Goal: Task Accomplishment & Management: Complete application form

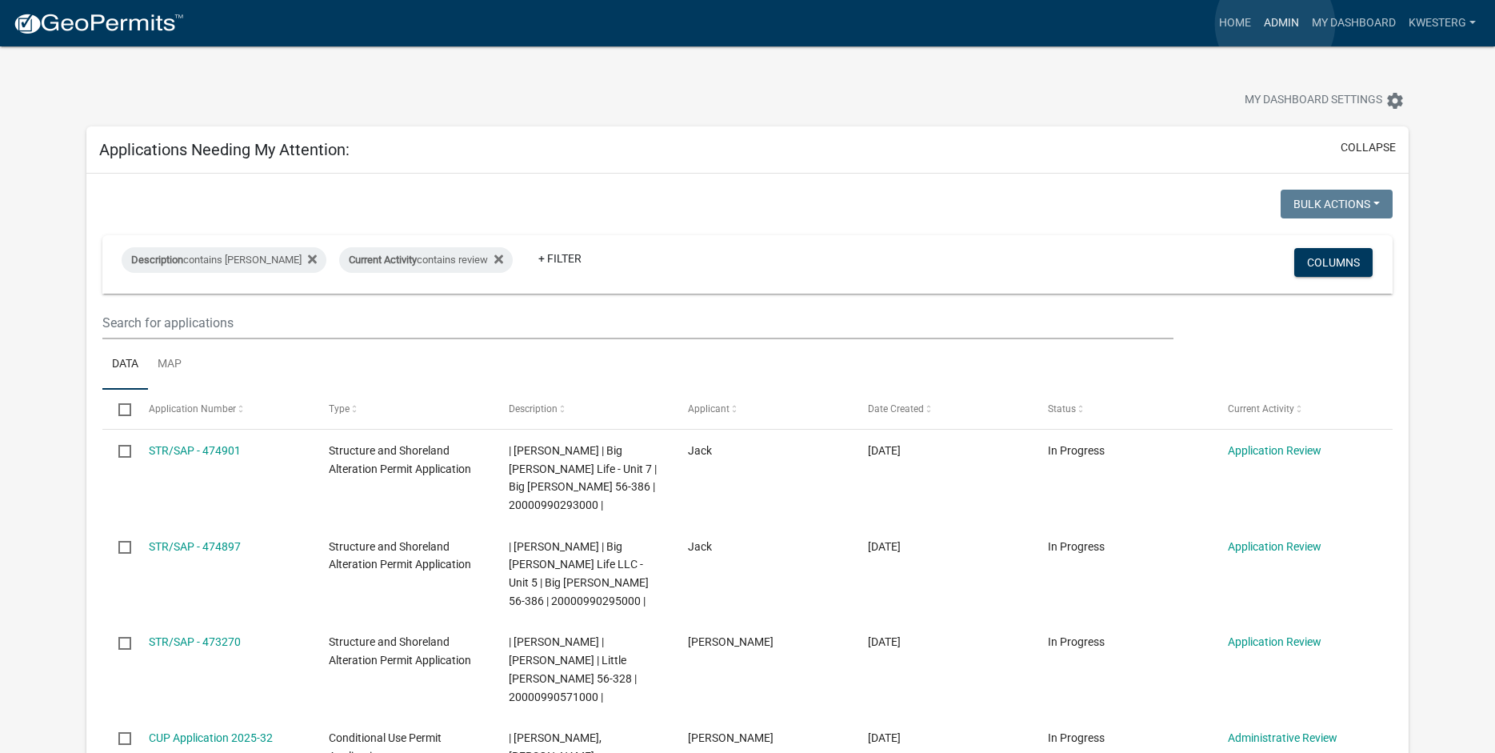
click at [1275, 24] on link "Admin" at bounding box center [1282, 23] width 48 height 30
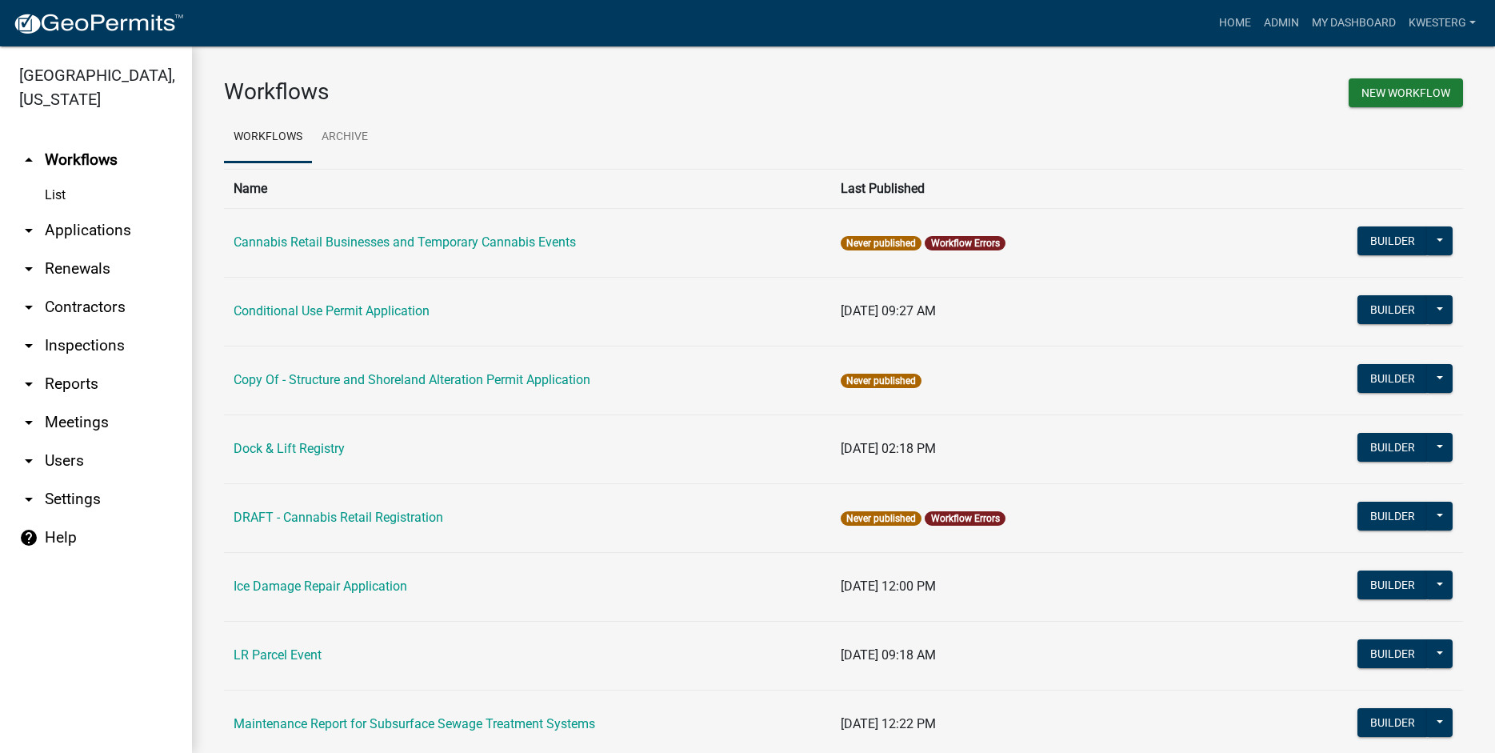
click at [90, 229] on link "arrow_drop_down Applications" at bounding box center [96, 230] width 192 height 38
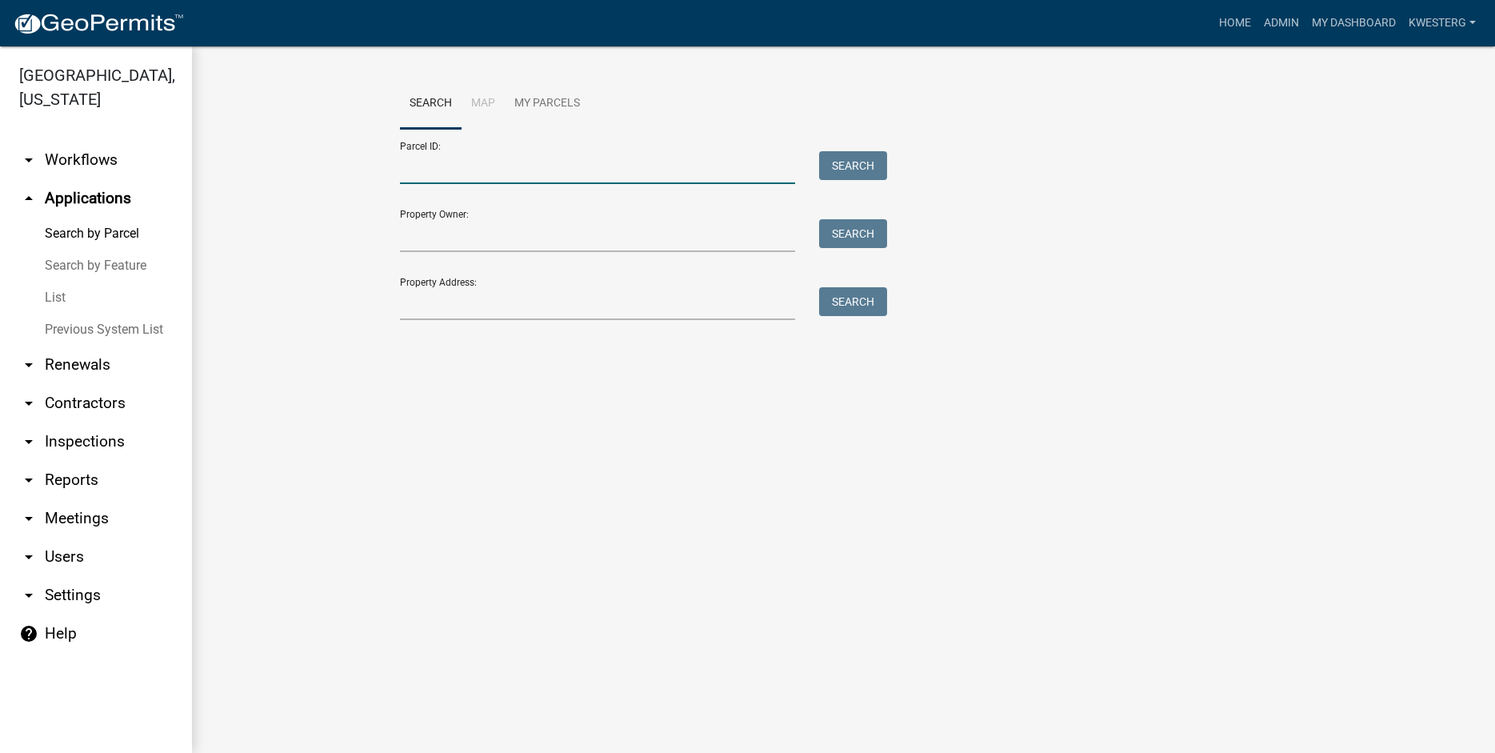
click at [437, 164] on input "Parcel ID:" at bounding box center [598, 167] width 396 height 33
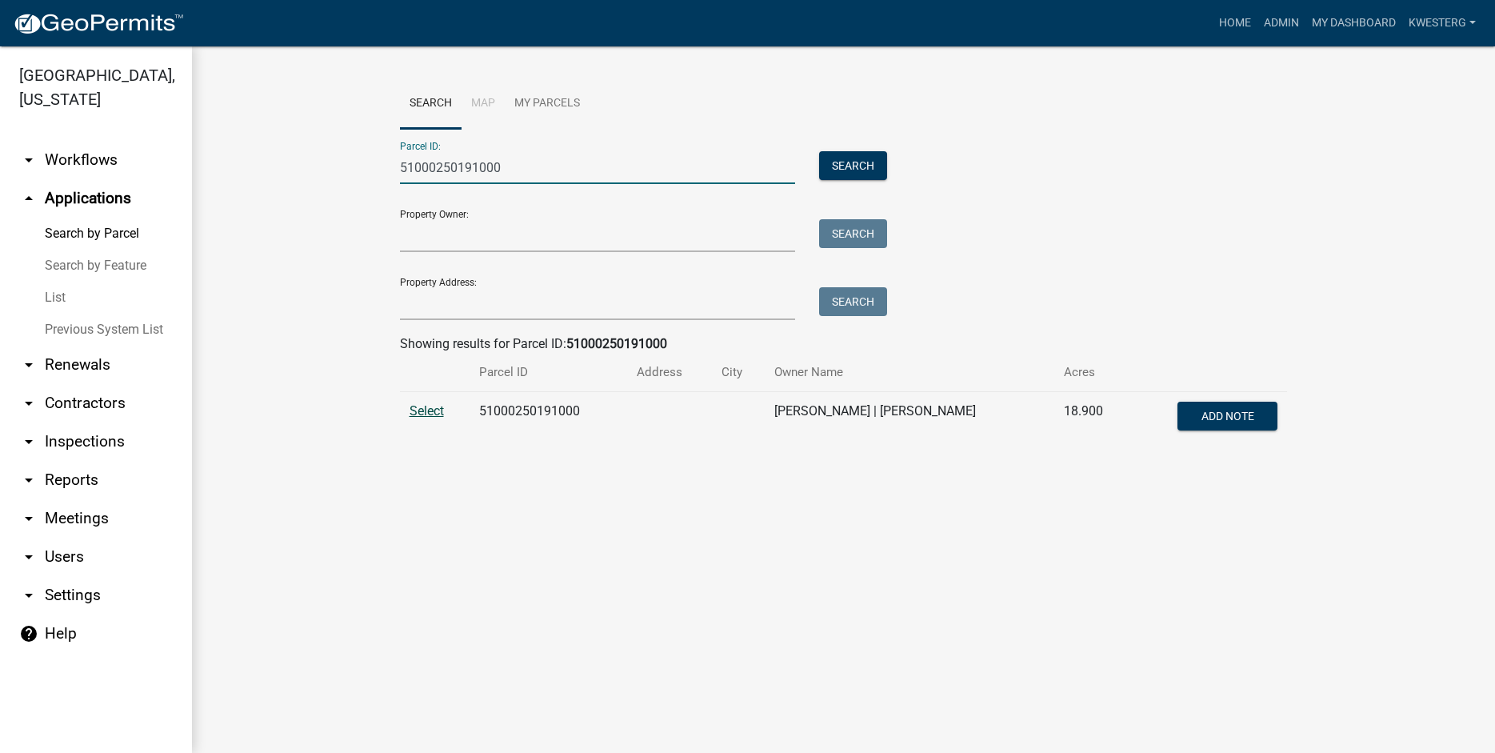
type input "51000250191000"
click at [430, 410] on span "Select" at bounding box center [427, 410] width 34 height 15
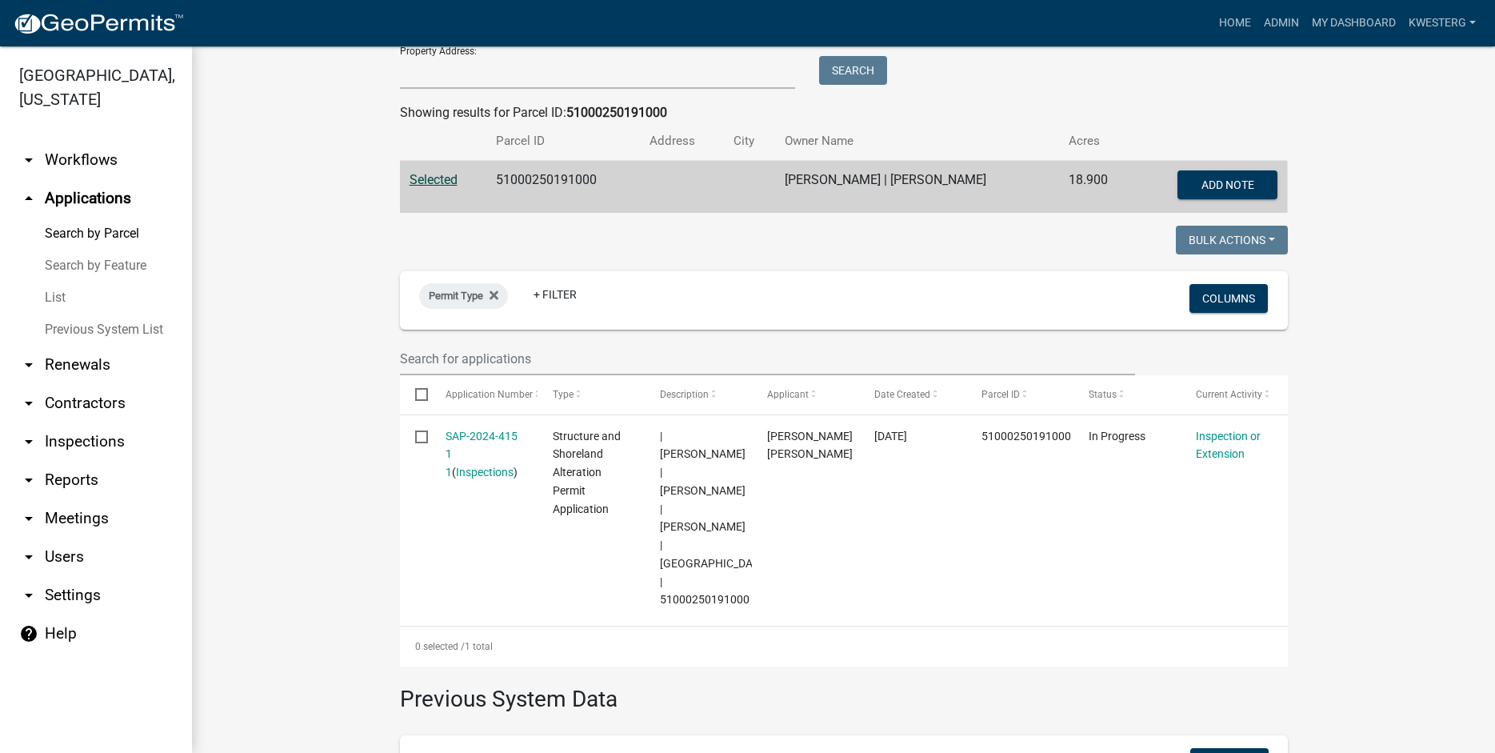
scroll to position [319, 0]
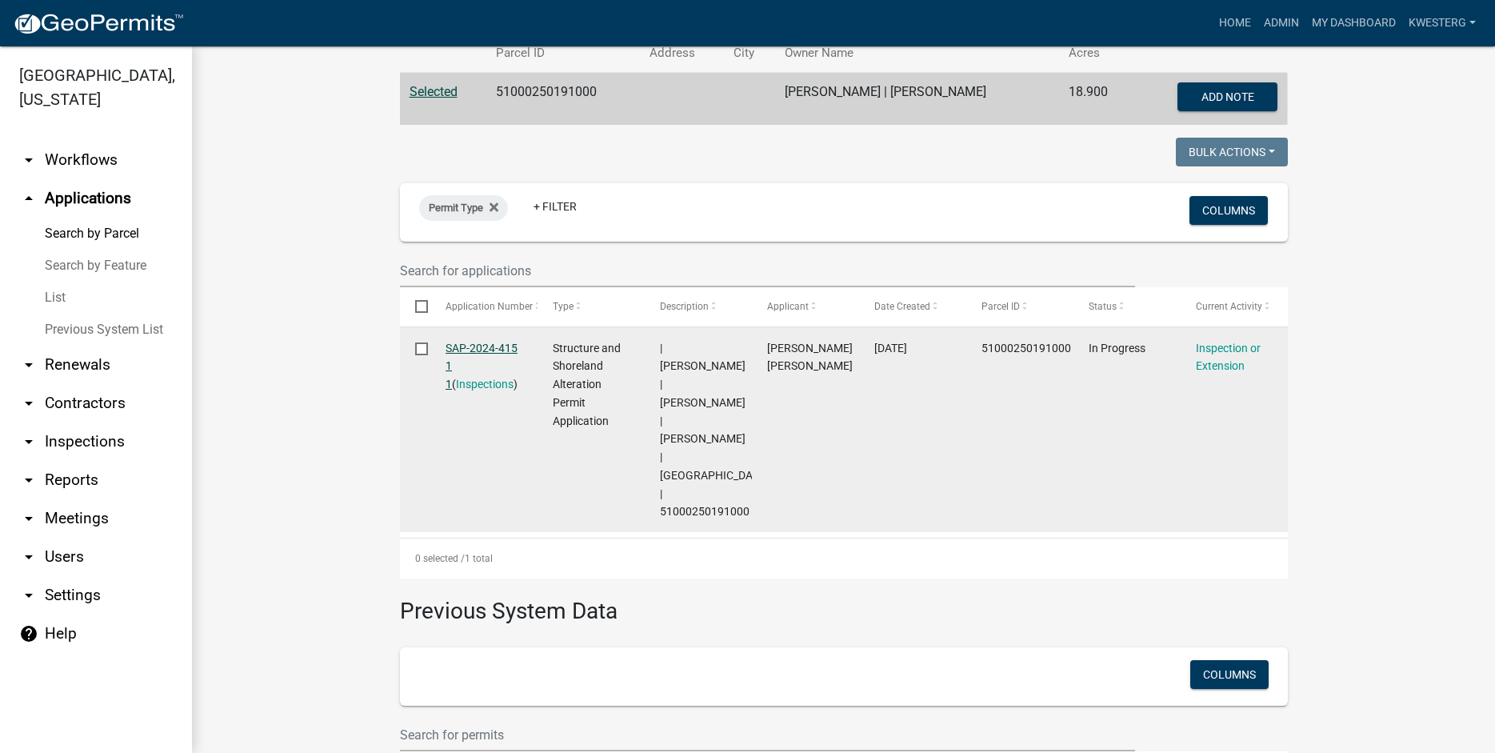
click at [493, 342] on link "SAP-2024-415 1 1" at bounding box center [482, 367] width 72 height 50
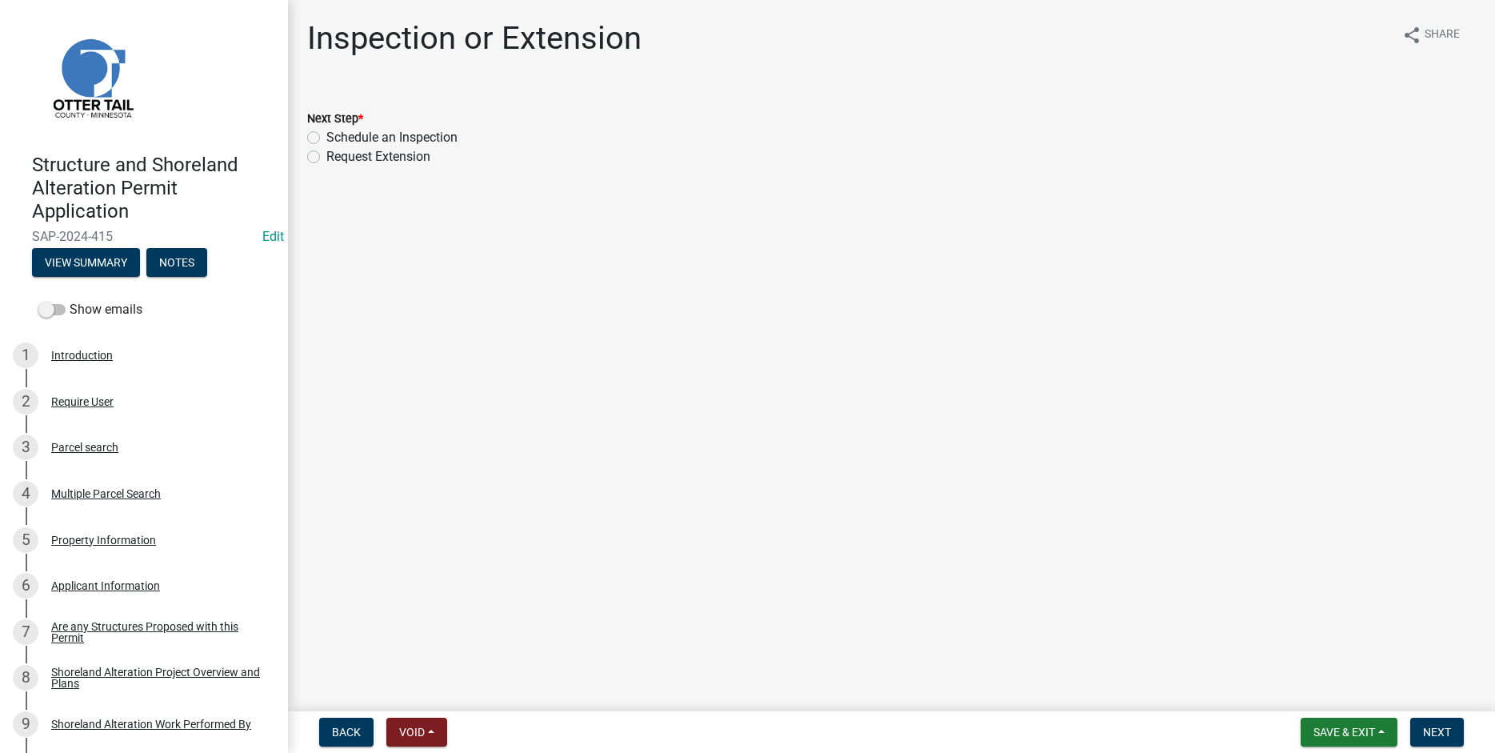
click at [326, 137] on label "Schedule an Inspection" at bounding box center [391, 137] width 131 height 19
click at [326, 137] on input "Schedule an Inspection" at bounding box center [331, 133] width 10 height 10
radio input "true"
click at [1438, 730] on span "Next" at bounding box center [1437, 732] width 28 height 13
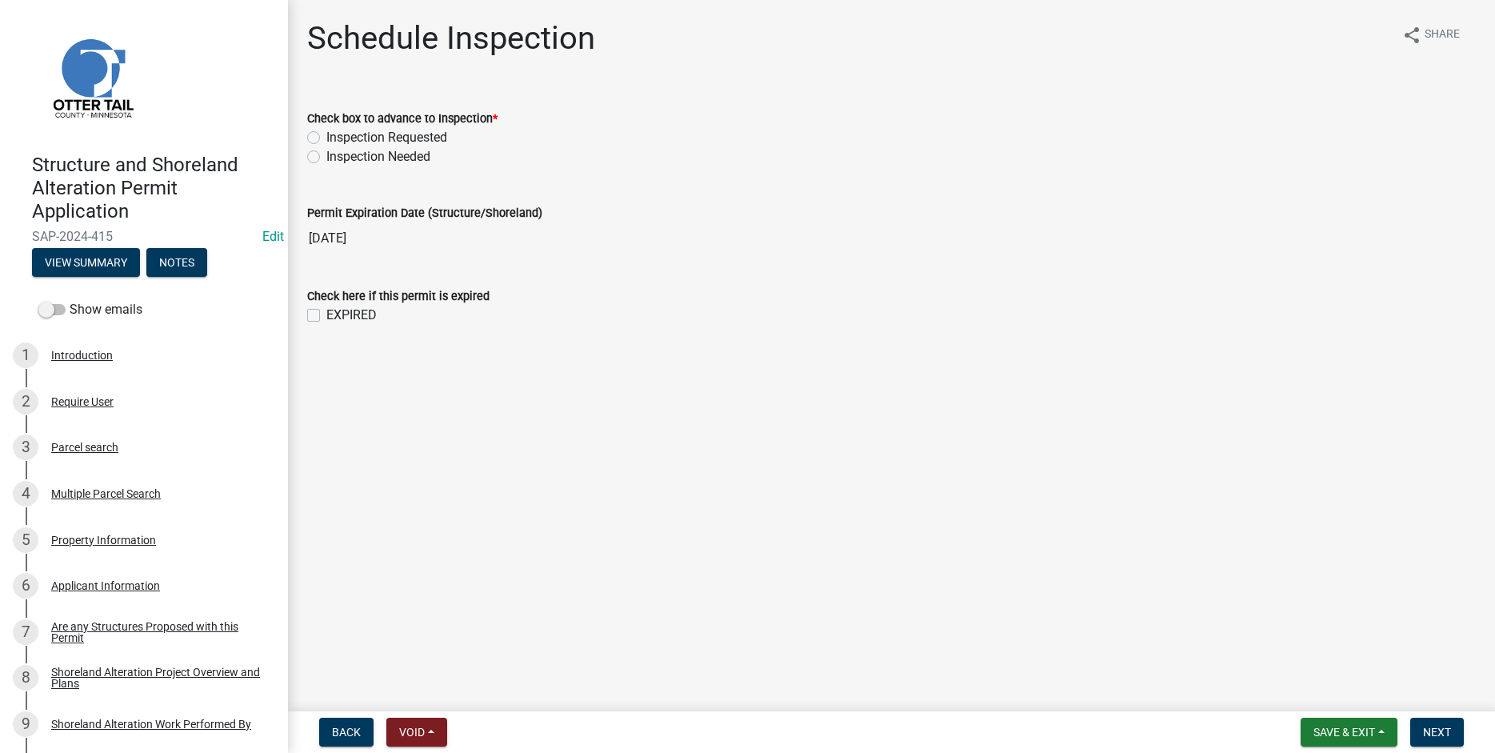
click at [326, 135] on label "Inspection Requested" at bounding box center [386, 137] width 121 height 19
click at [326, 135] on input "Inspection Requested" at bounding box center [331, 133] width 10 height 10
radio input "true"
click at [1437, 727] on span "Next" at bounding box center [1437, 732] width 28 height 13
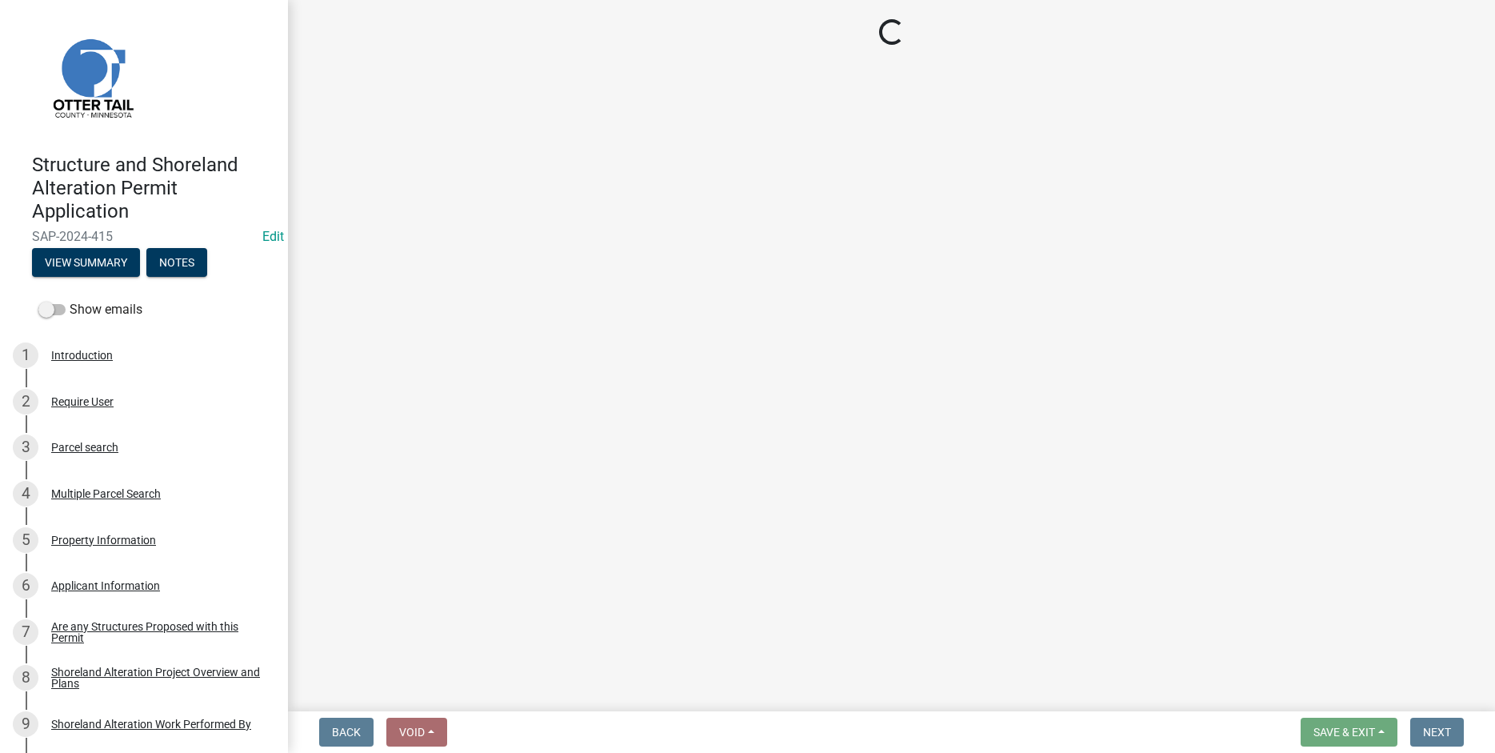
select select "710d5f49-2663-4e73-9718-d0c4e189f5ed"
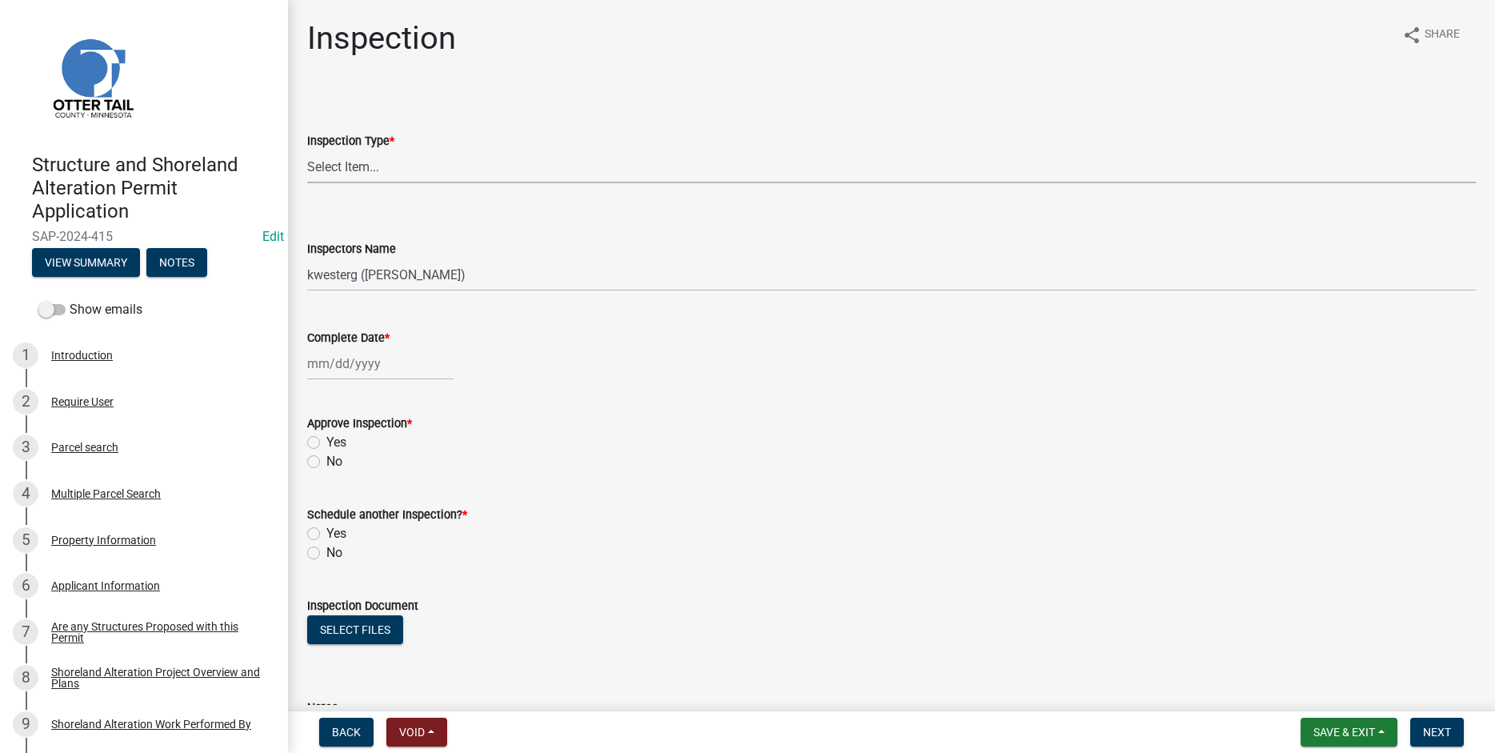
click at [307, 150] on select "Select Item... Footing / Structure Inspection Shoreland Alteration Not Built" at bounding box center [891, 166] width 1169 height 33
click option "Shoreland Alteration" at bounding box center [0, 0] width 0 height 0
select select "47ea1fb7-c502-4f3a-a094-06b583cbebcf"
click at [359, 364] on input "Complete Date *" at bounding box center [380, 363] width 146 height 33
select select "9"
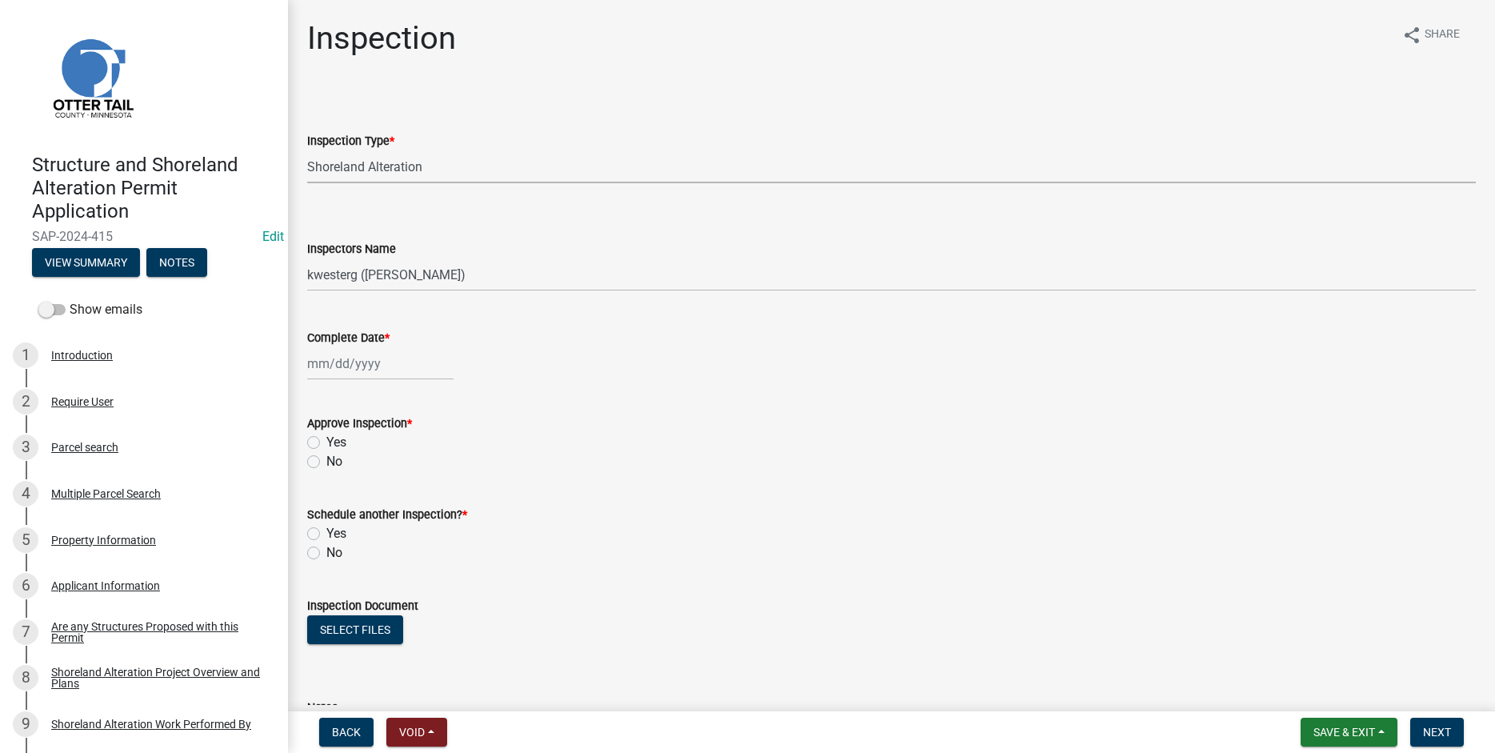
select select "2025"
click at [400, 446] on div "4" at bounding box center [400, 449] width 26 height 26
type input "09/04/2025"
click at [326, 443] on label "Yes" at bounding box center [336, 442] width 20 height 19
click at [326, 443] on input "Yes" at bounding box center [331, 438] width 10 height 10
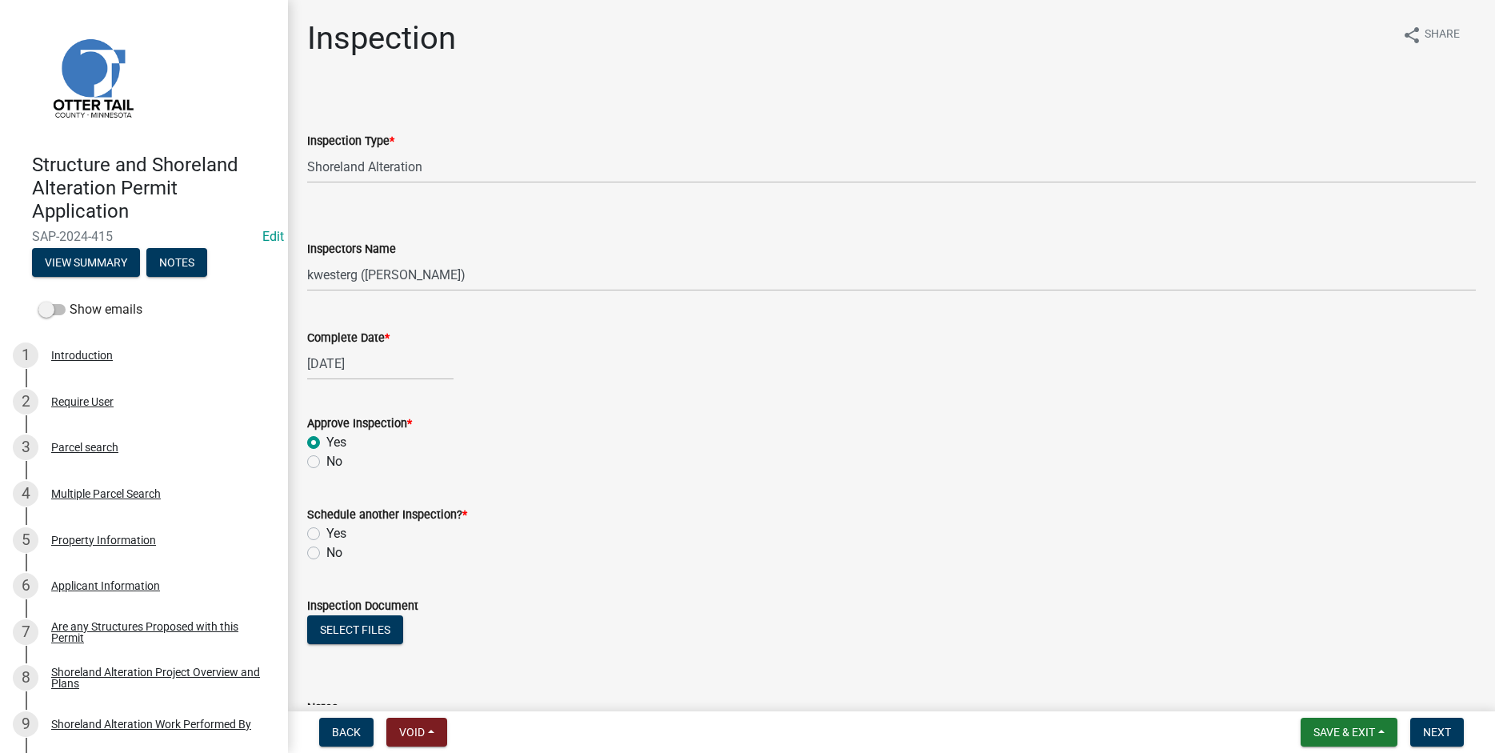
radio input "true"
click at [326, 553] on label "No" at bounding box center [334, 552] width 16 height 19
click at [326, 553] on input "No" at bounding box center [331, 548] width 10 height 10
radio input "true"
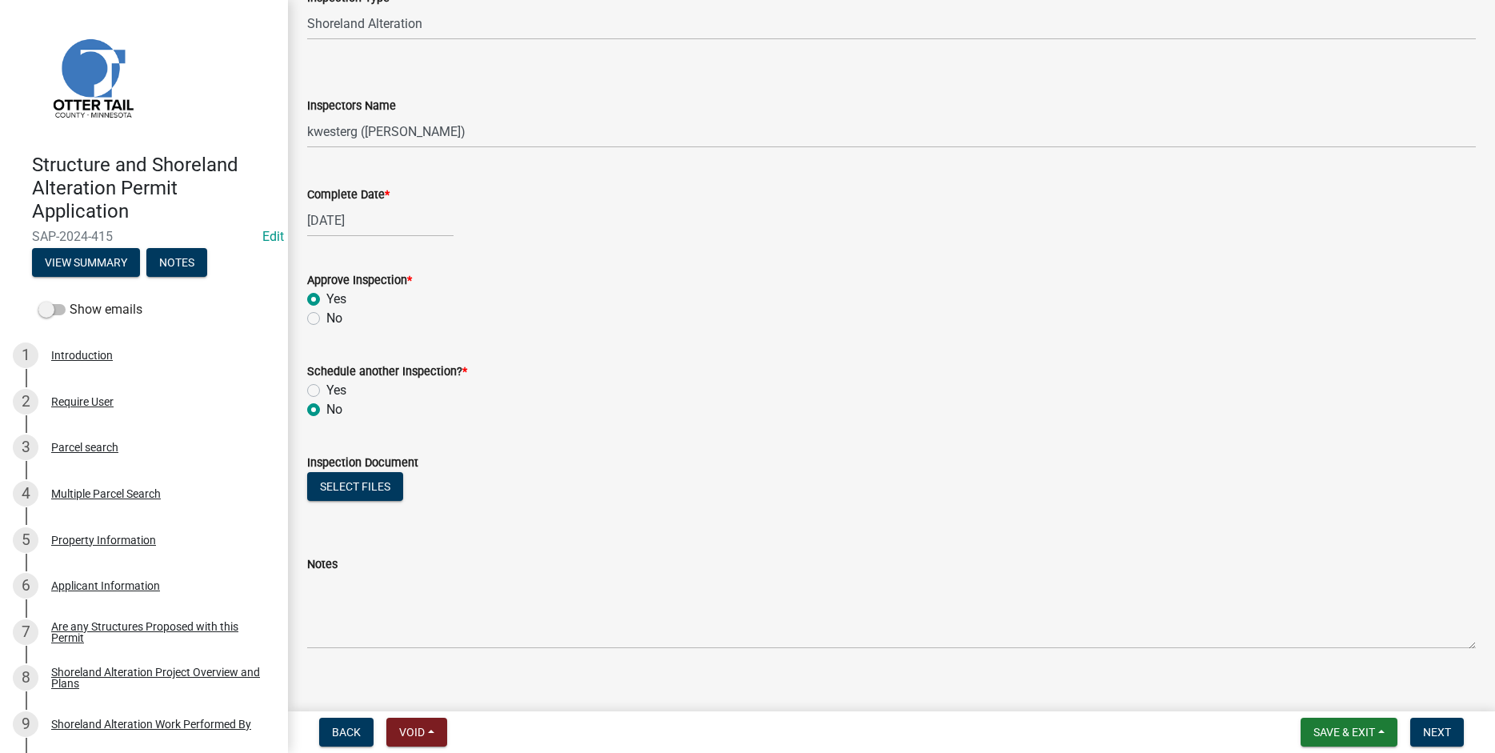
scroll to position [162, 0]
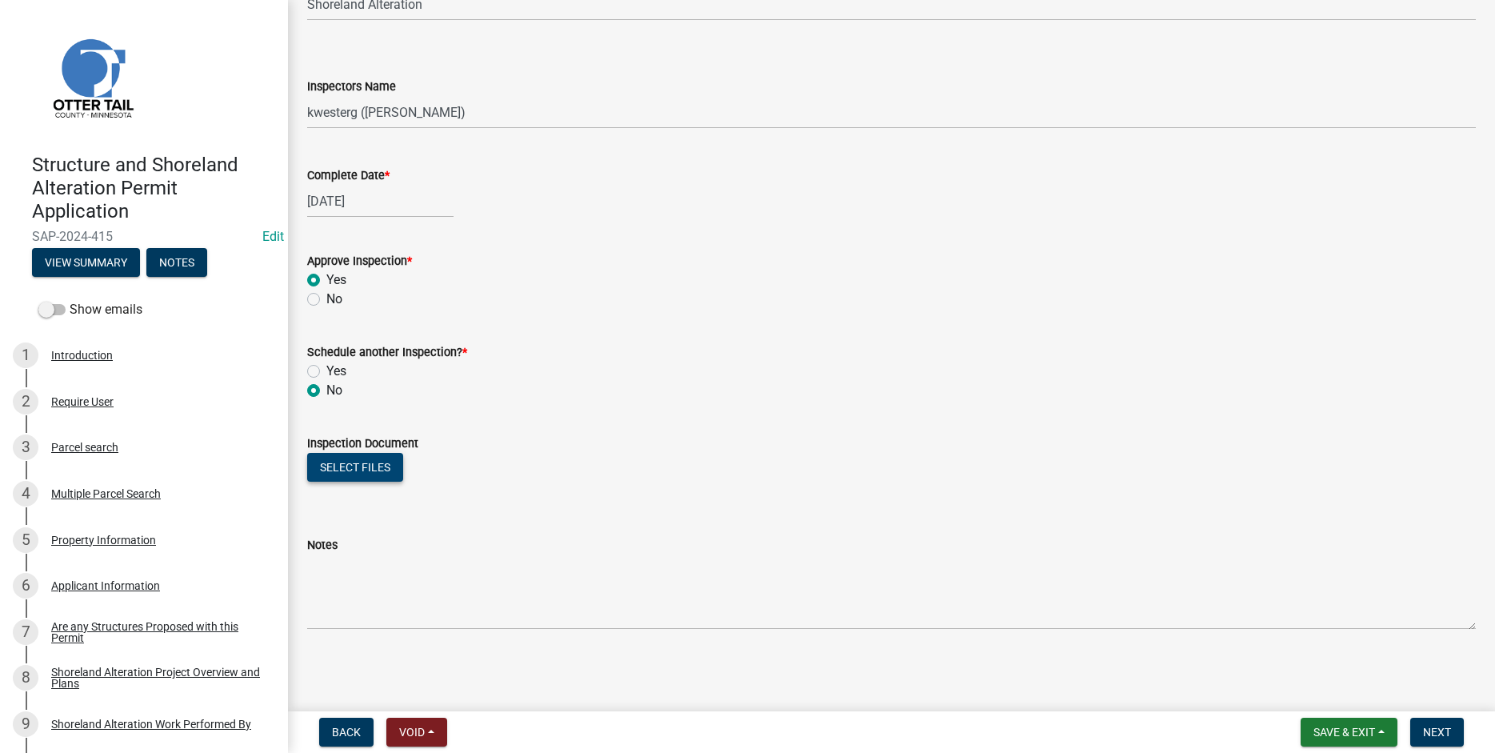
click at [373, 469] on button "Select files" at bounding box center [355, 467] width 96 height 29
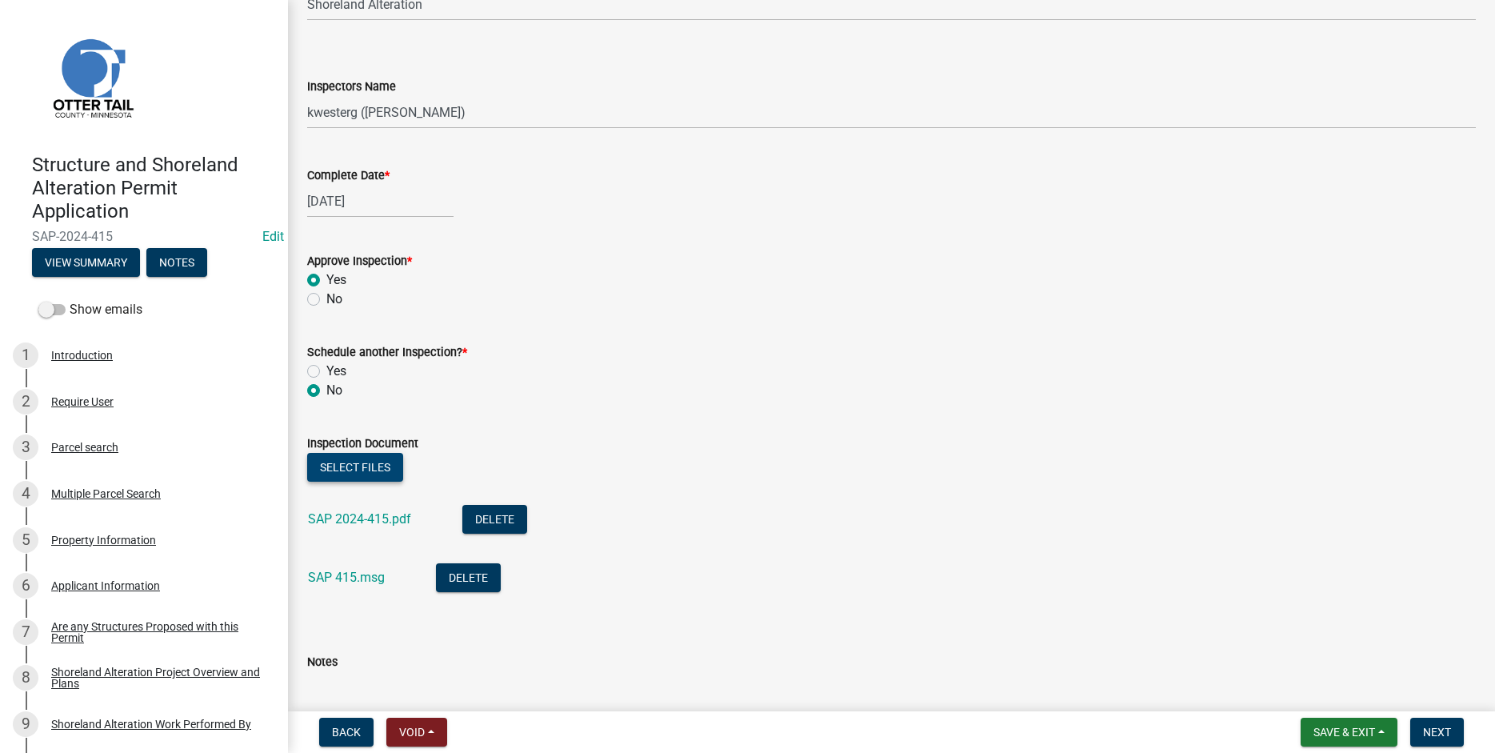
scroll to position [279, 0]
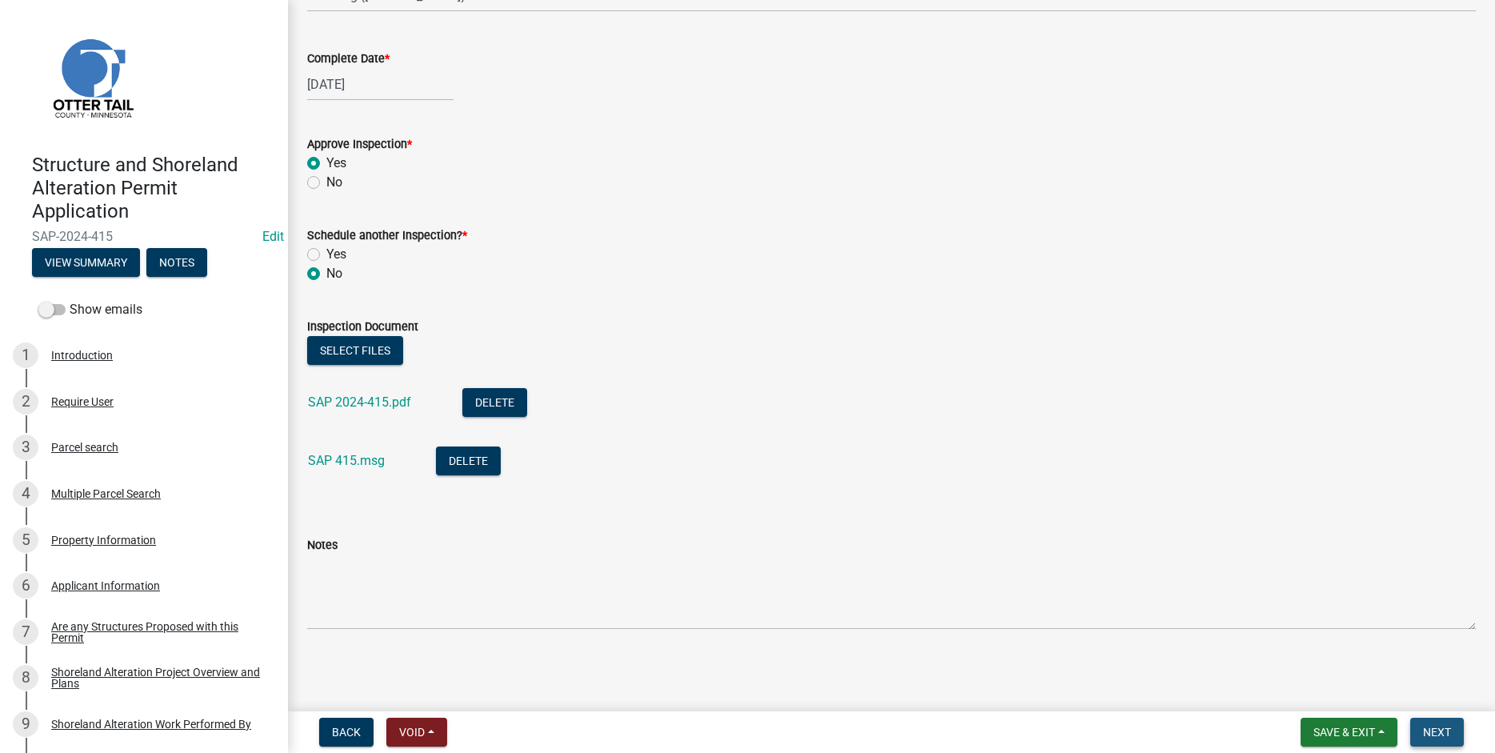
click at [1438, 729] on span "Next" at bounding box center [1437, 732] width 28 height 13
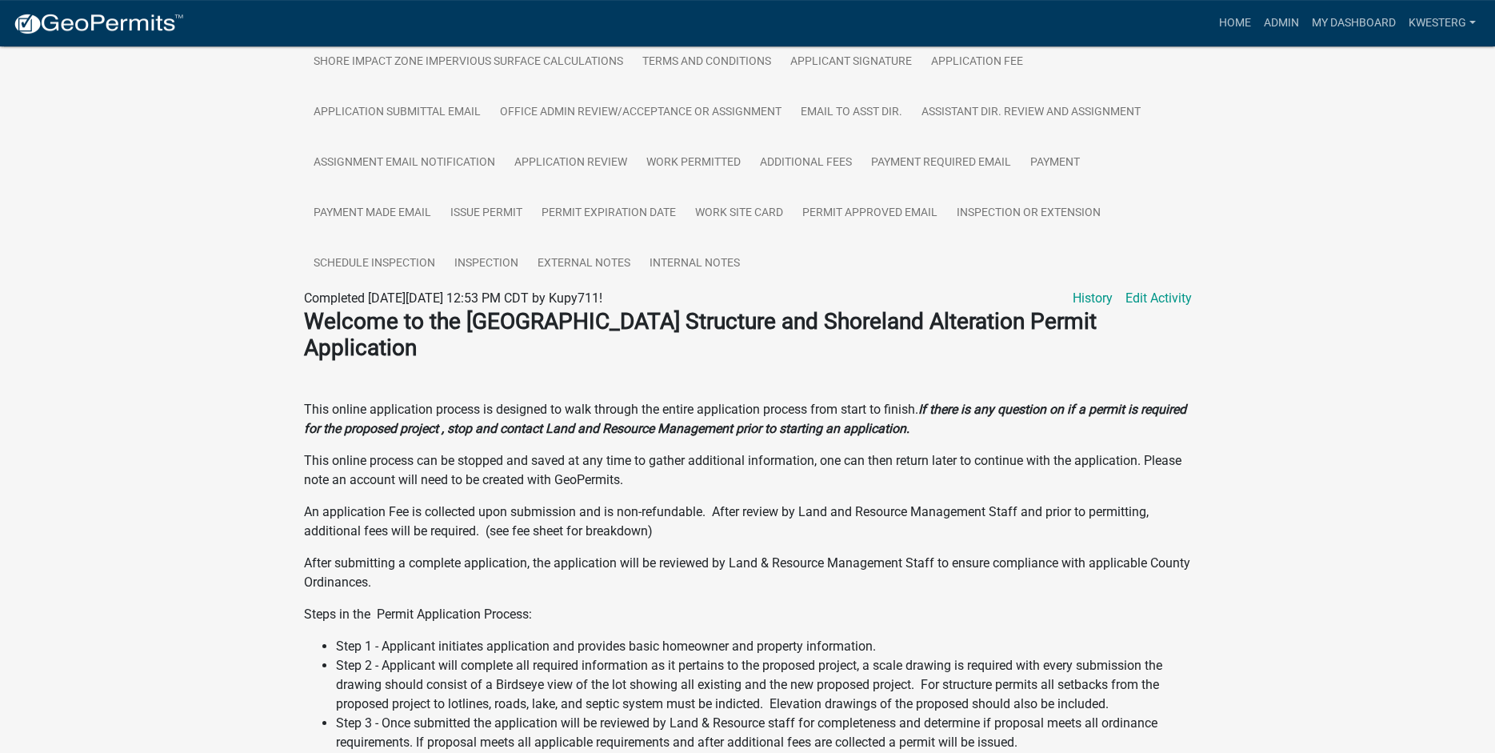
scroll to position [464, 0]
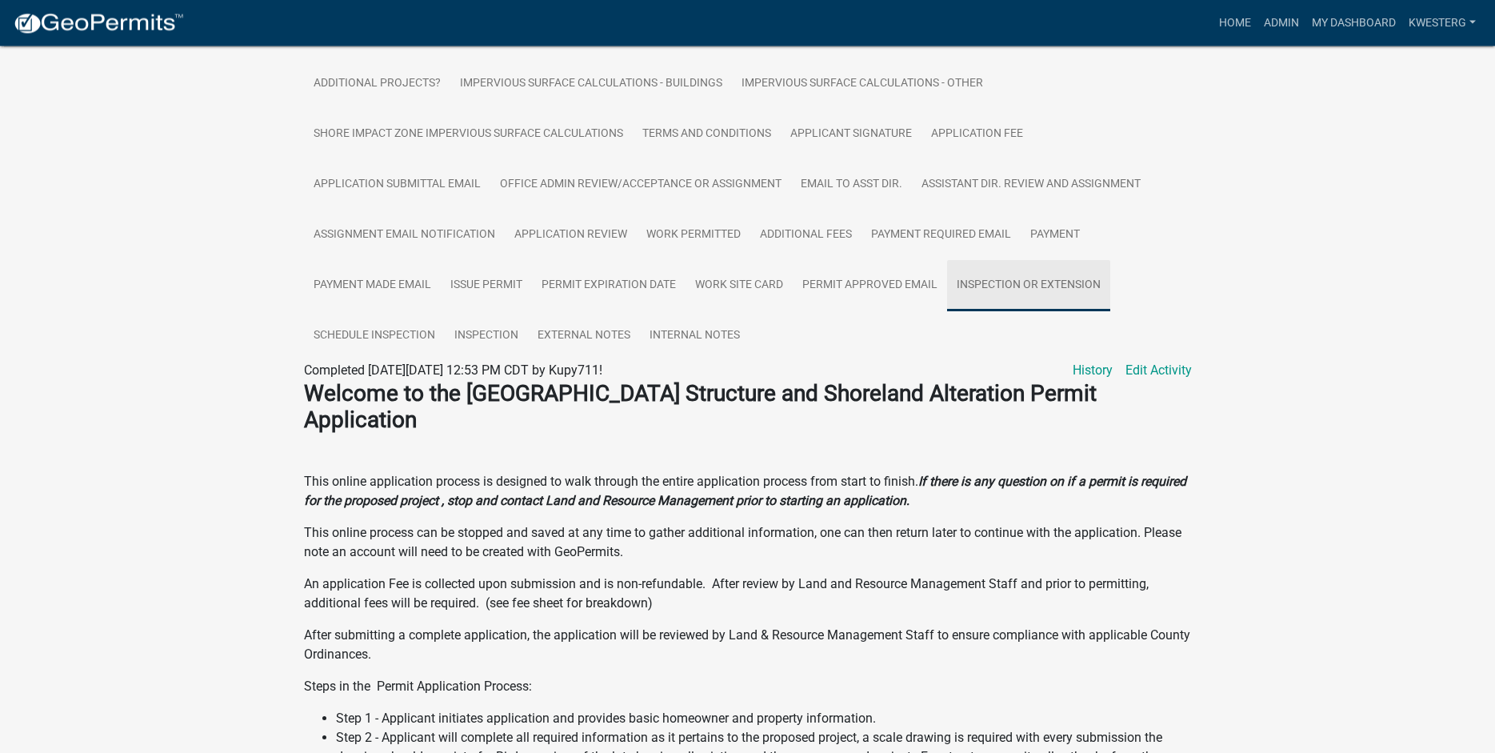
click at [991, 286] on link "Inspection or Extension" at bounding box center [1028, 286] width 163 height 51
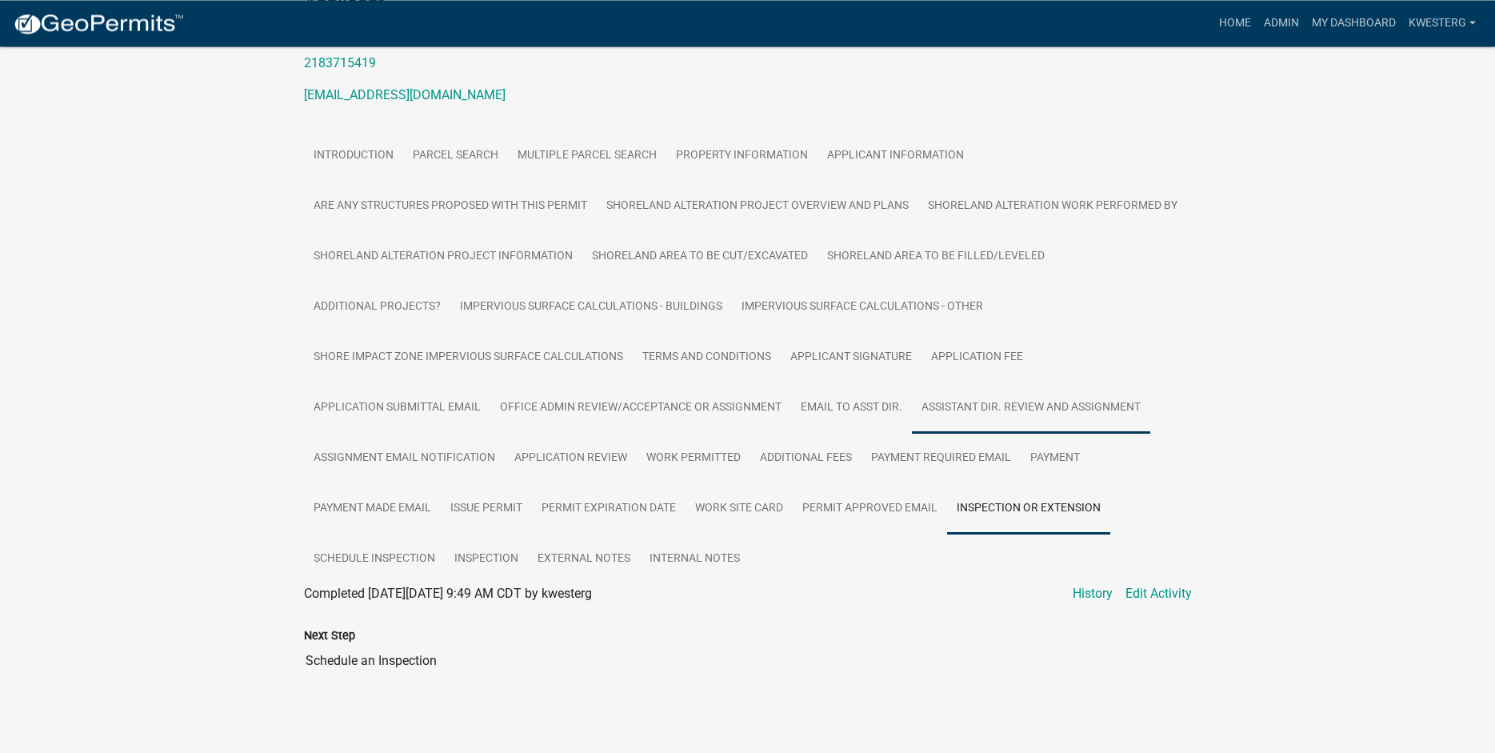
scroll to position [246, 0]
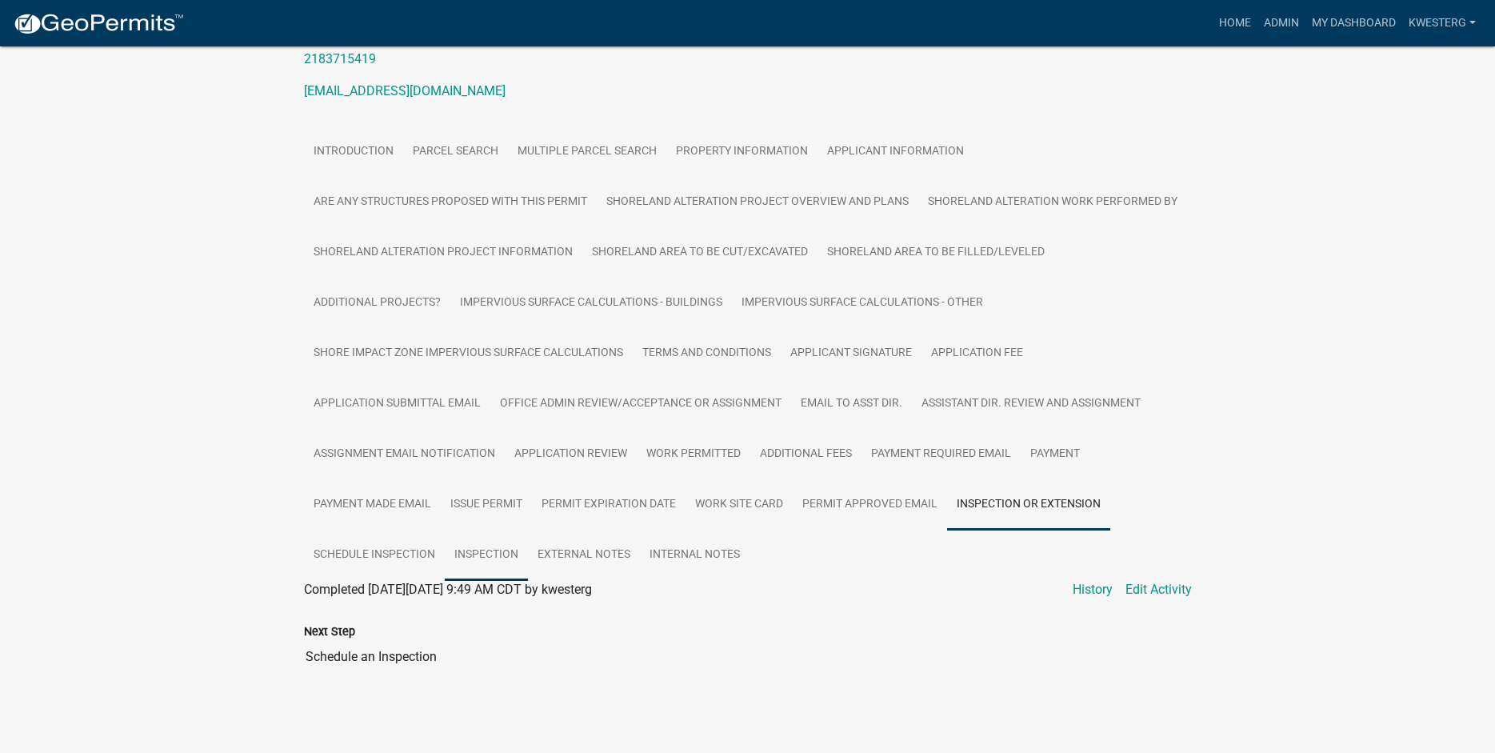
click at [493, 554] on link "Inspection" at bounding box center [486, 555] width 83 height 51
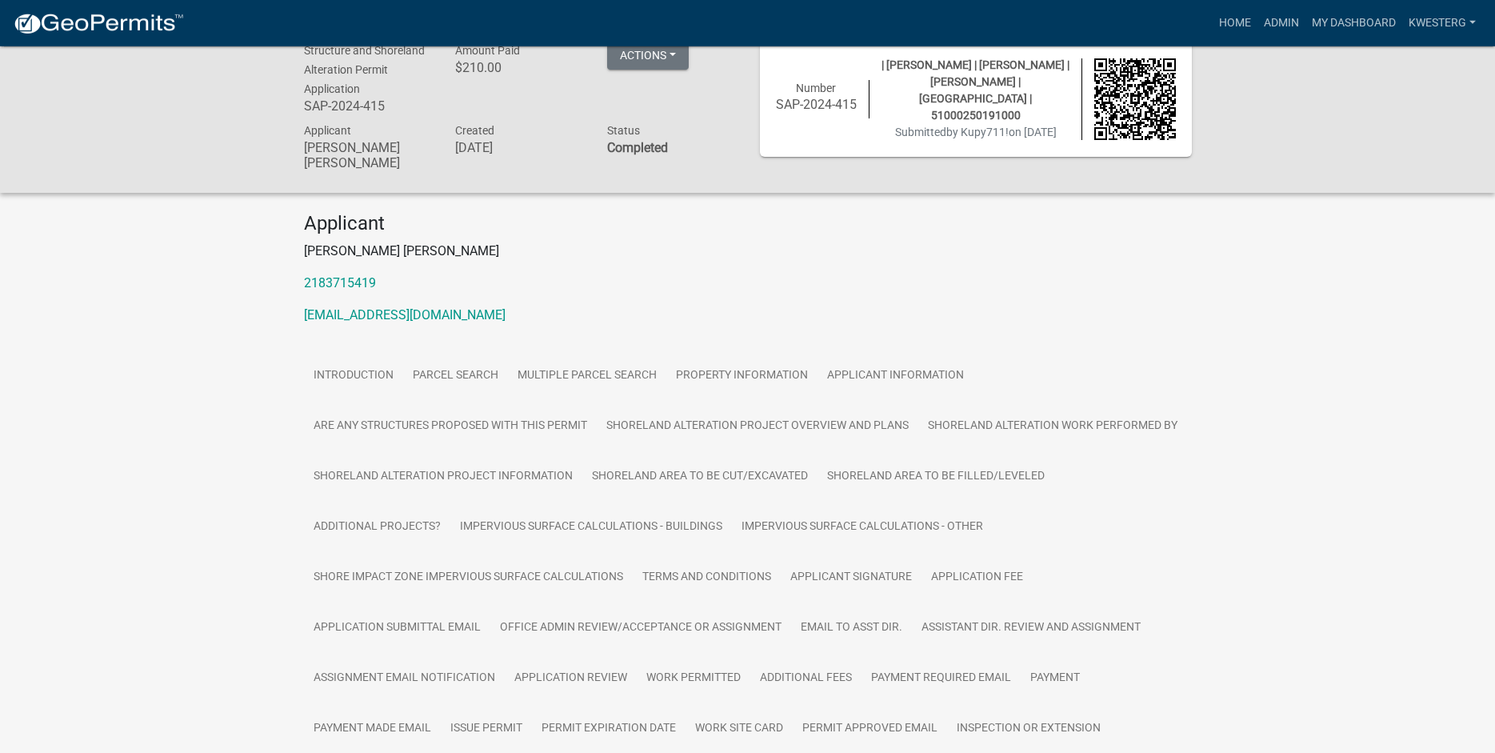
scroll to position [0, 0]
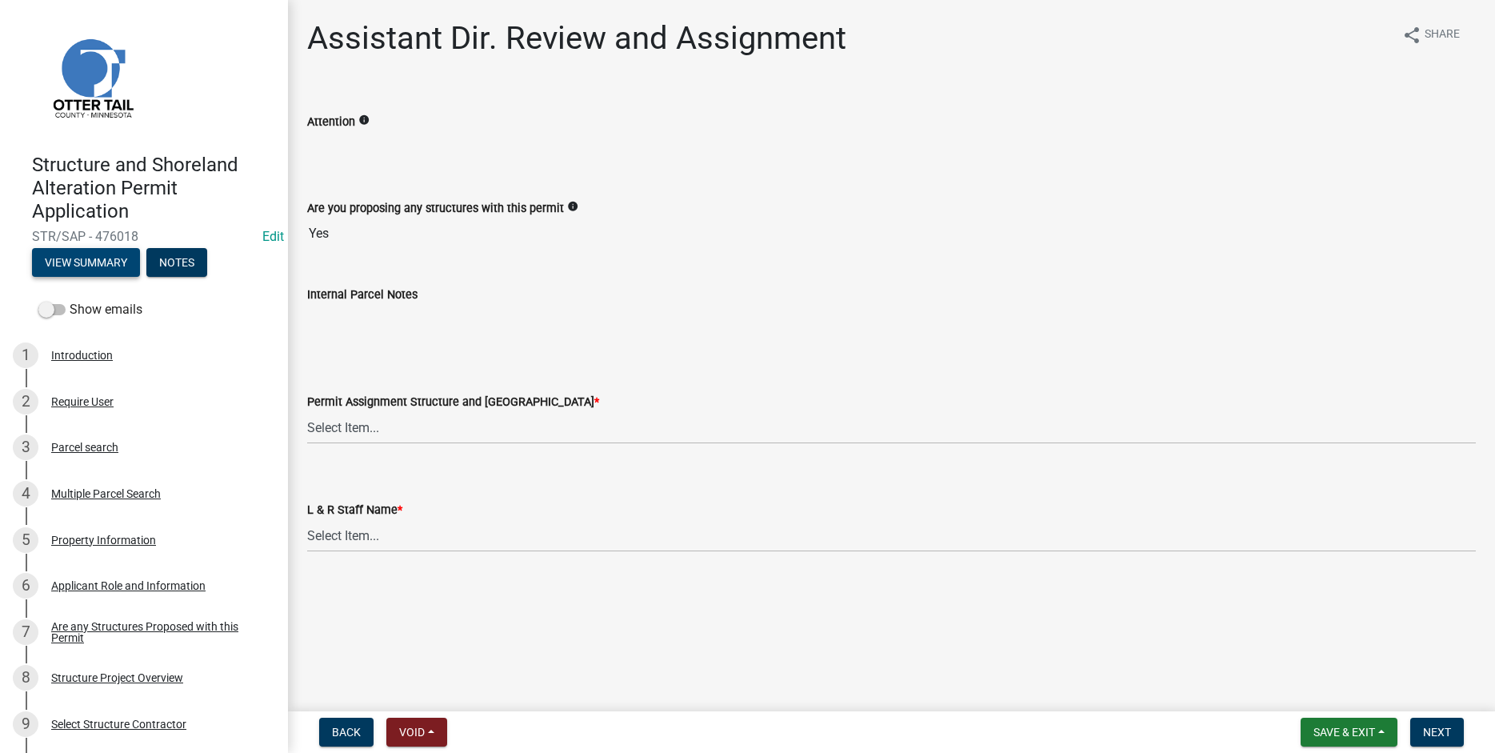
click at [86, 262] on button "View Summary" at bounding box center [86, 262] width 108 height 29
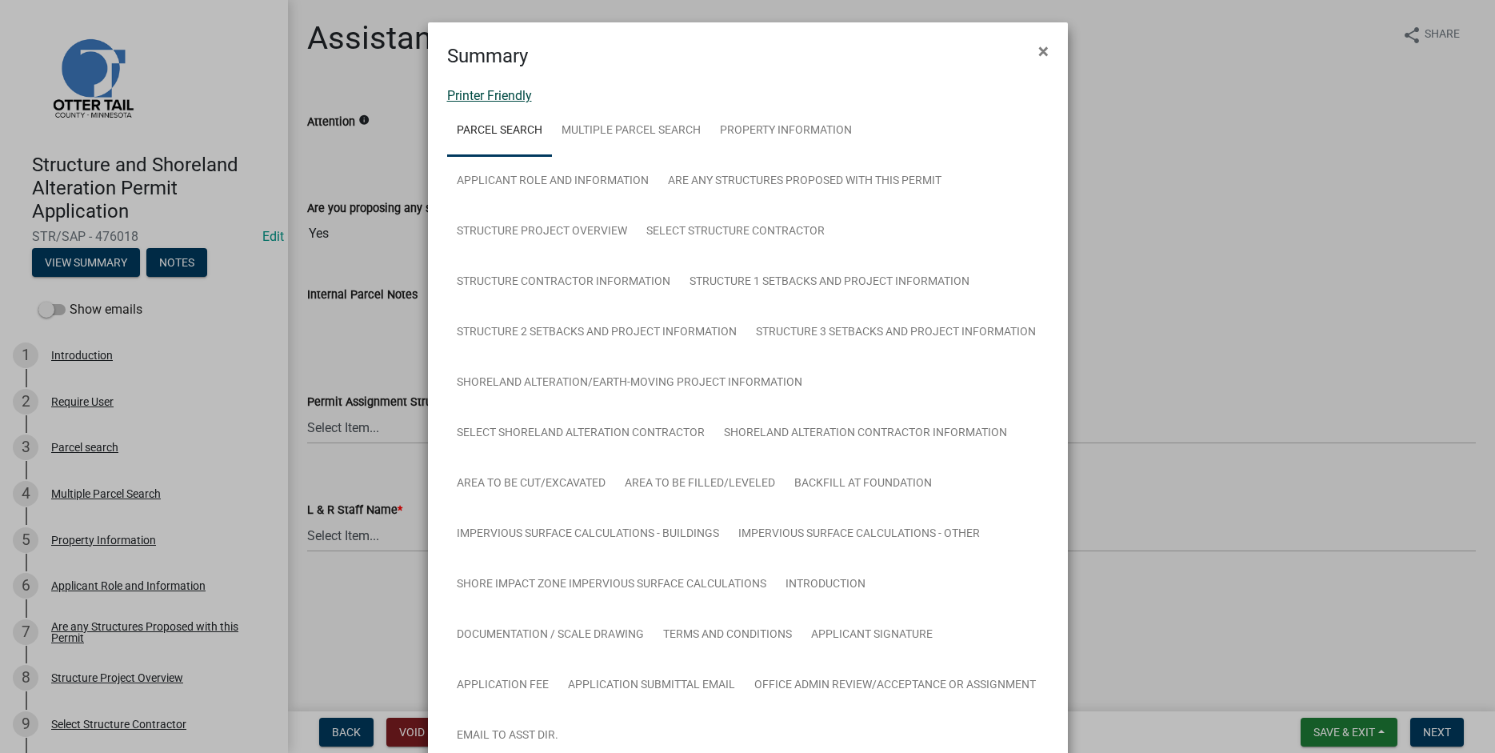
click at [470, 89] on link "Printer Friendly" at bounding box center [489, 95] width 85 height 15
click at [1042, 50] on span "×" at bounding box center [1043, 51] width 10 height 22
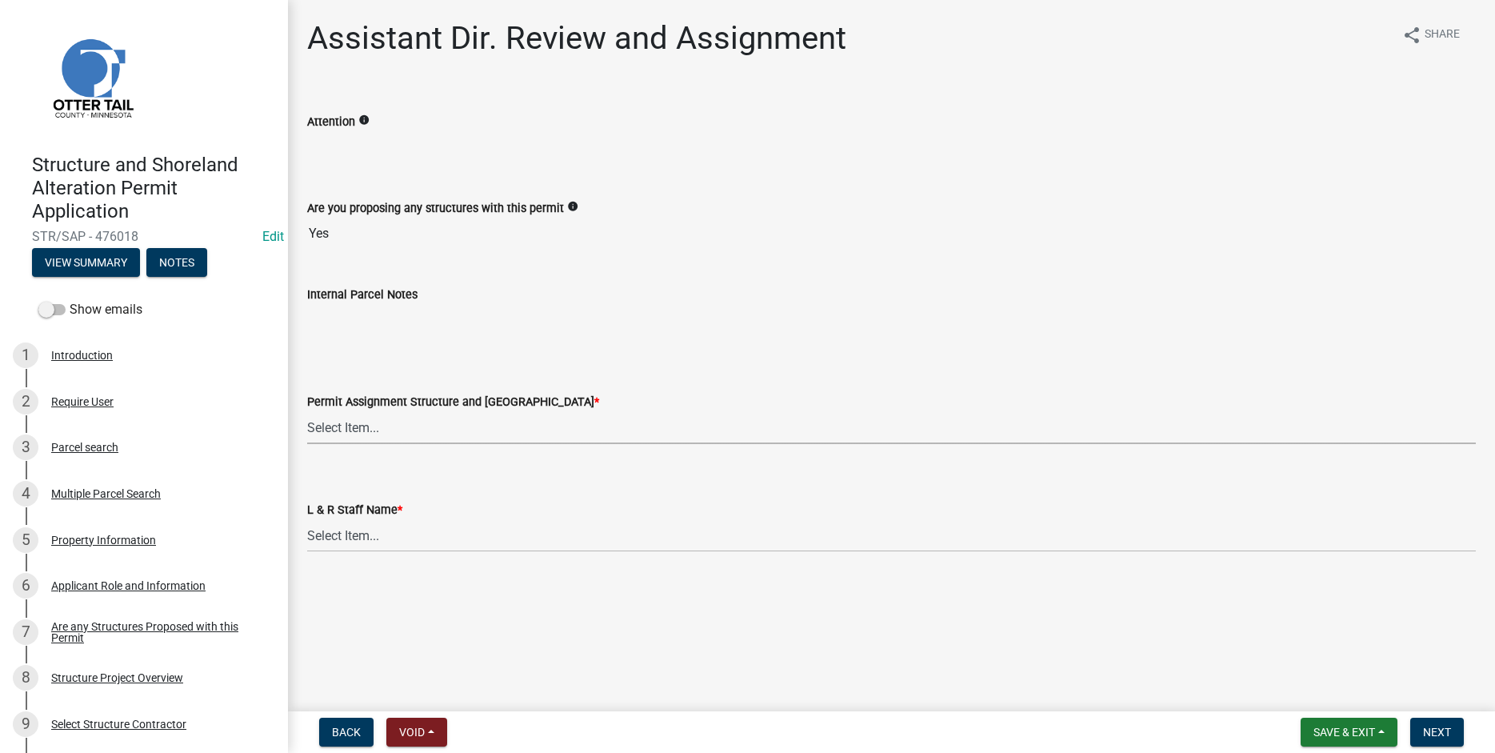
click at [307, 411] on select "Select Item... [PERSON_NAME] ([EMAIL_ADDRESS][DOMAIN_NAME]) [PERSON_NAME] ([EMA…" at bounding box center [891, 427] width 1169 height 33
click option "[PERSON_NAME] ([EMAIL_ADDRESS][DOMAIN_NAME])" at bounding box center [0, 0] width 0 height 0
select select "fc504d62-a492-4196-a78d-ce00230c60b4"
click at [307, 519] on select "Select Item... [PERSON_NAME] [PERSON_NAME] [PERSON_NAME] [PERSON_NAME] [PERSON_…" at bounding box center [891, 535] width 1169 height 33
click option "[PERSON_NAME]" at bounding box center [0, 0] width 0 height 0
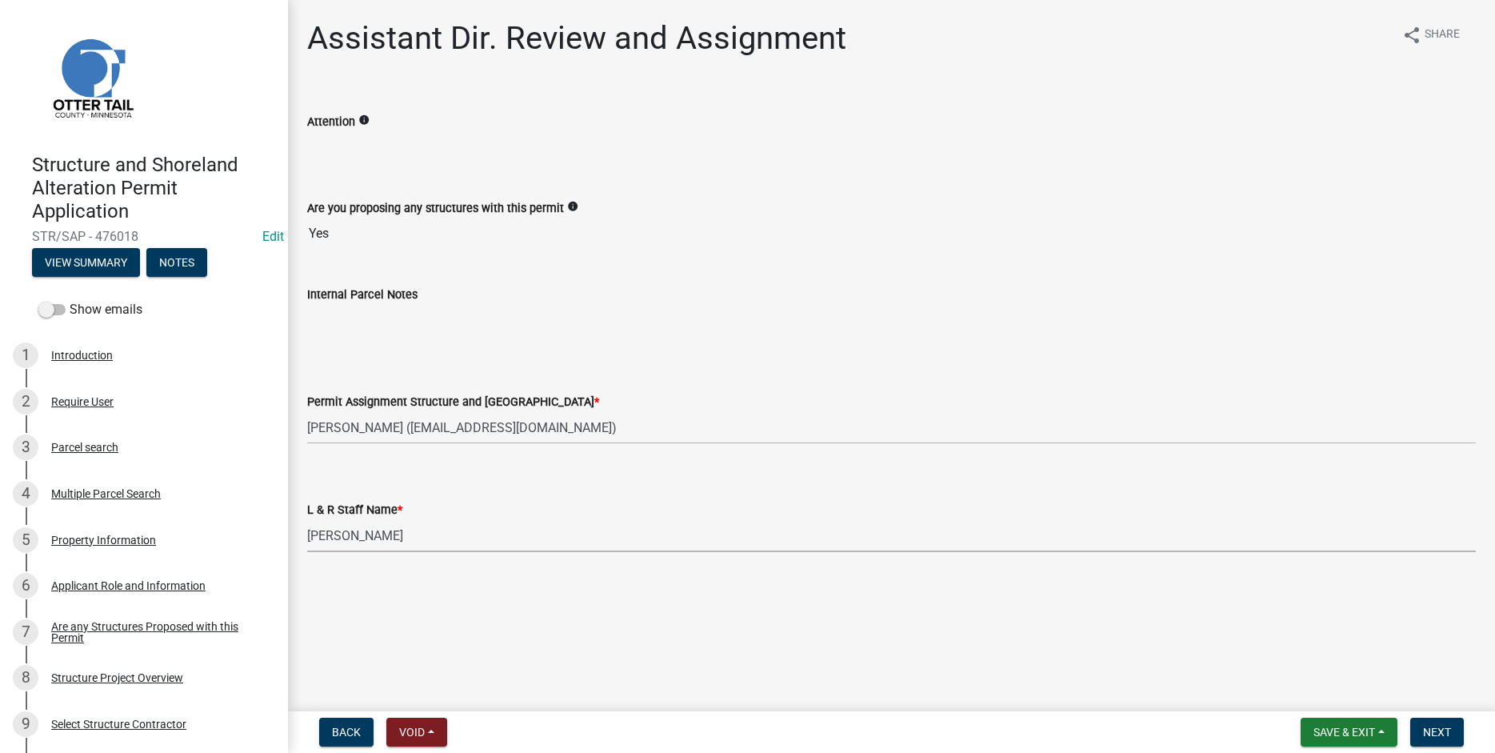
select select "4ffc802c-a91c-4807-8d38-a10afb9862f8"
click at [1432, 732] on span "Next" at bounding box center [1437, 732] width 28 height 13
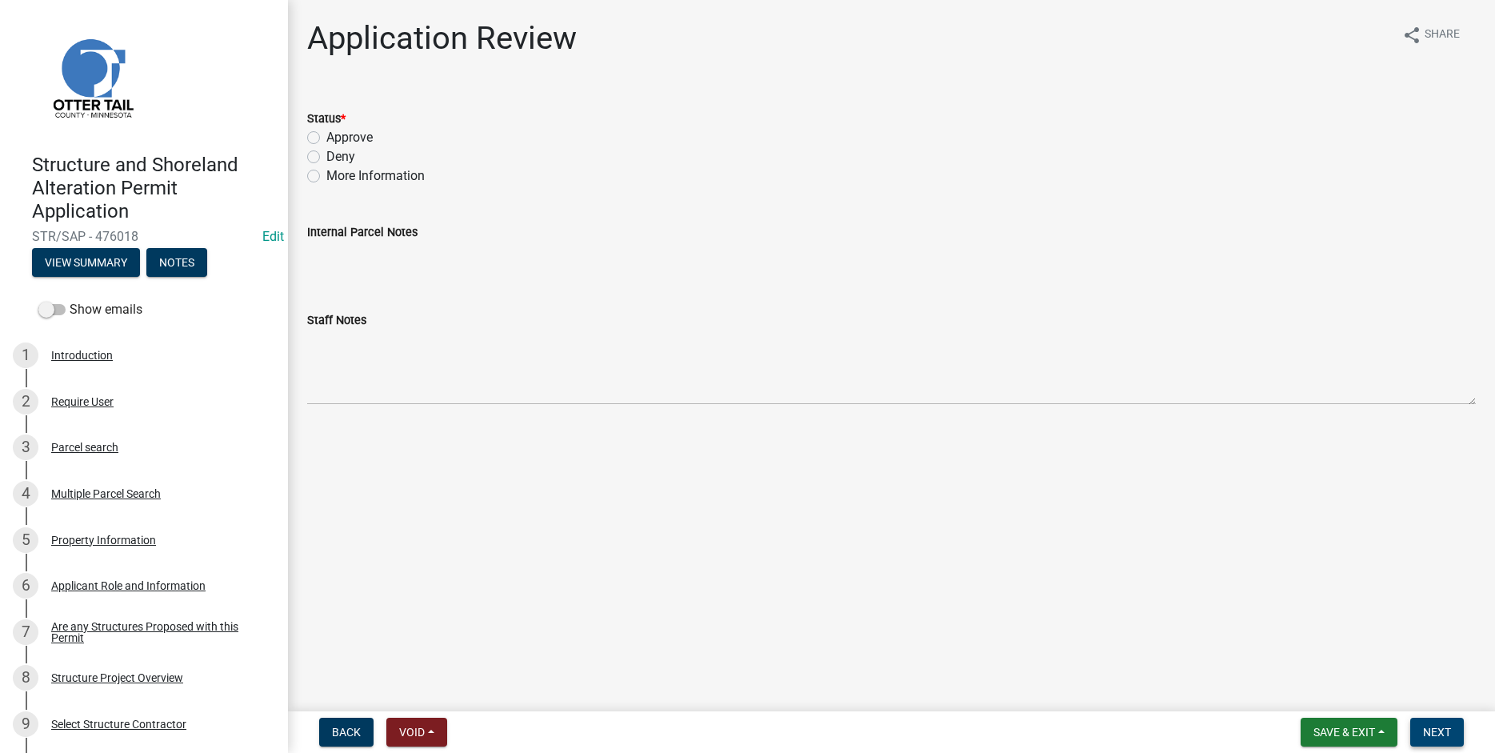
click at [1438, 734] on span "Next" at bounding box center [1437, 732] width 28 height 13
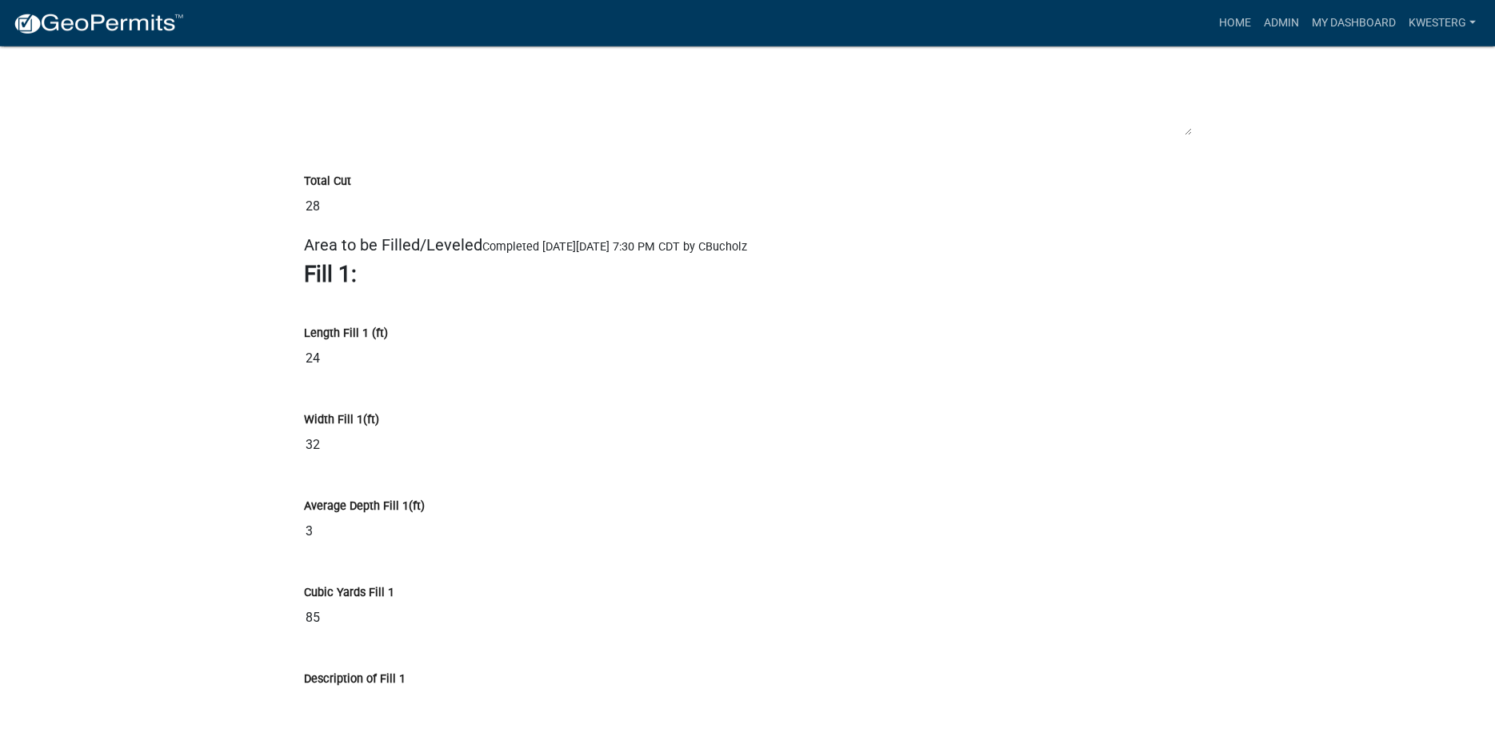
scroll to position [12506, 0]
